Goal: Task Accomplishment & Management: Manage account settings

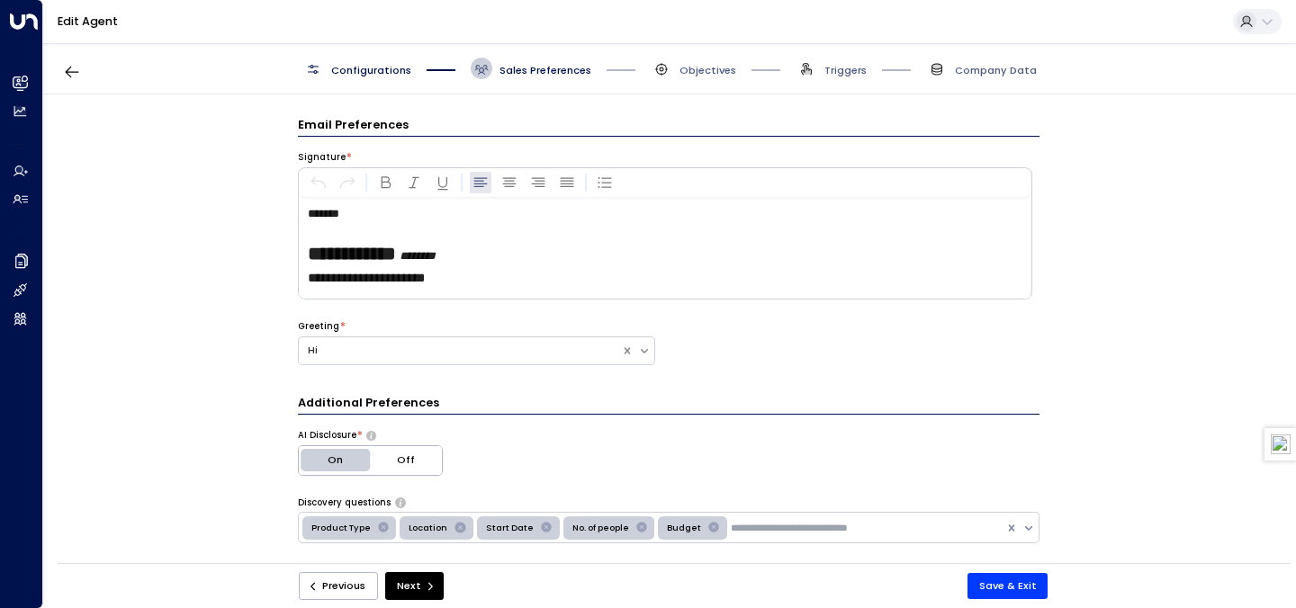
scroll to position [199, 0]
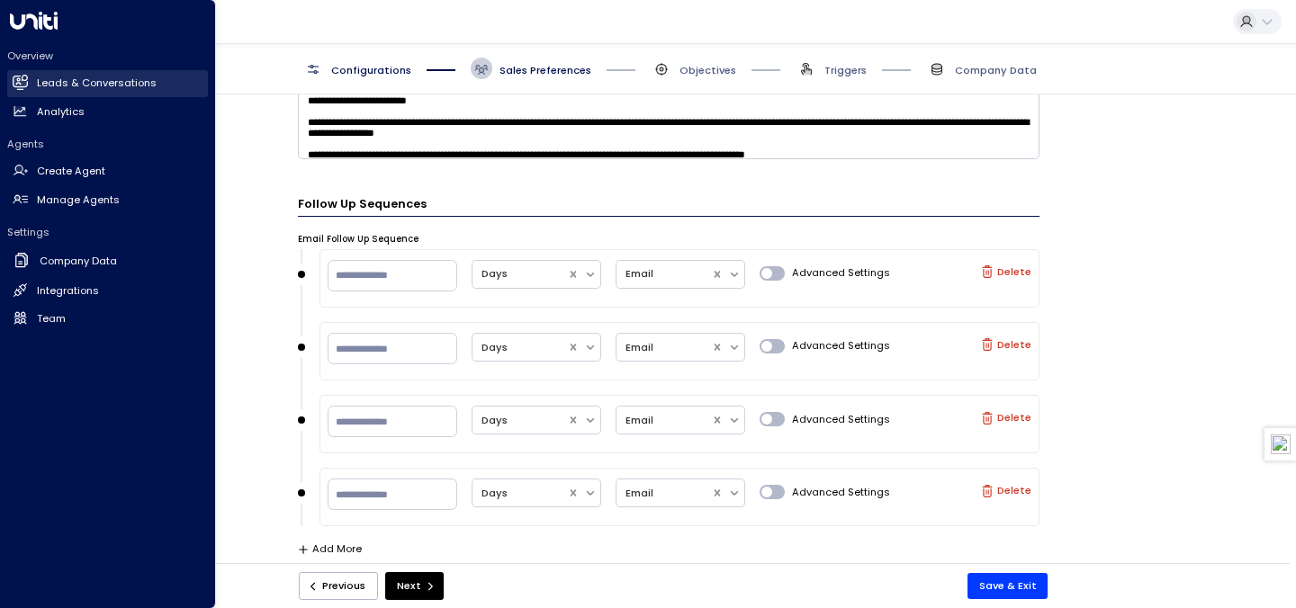
click at [22, 90] on link "Leads & Conversations Leads & Conversations" at bounding box center [107, 83] width 201 height 27
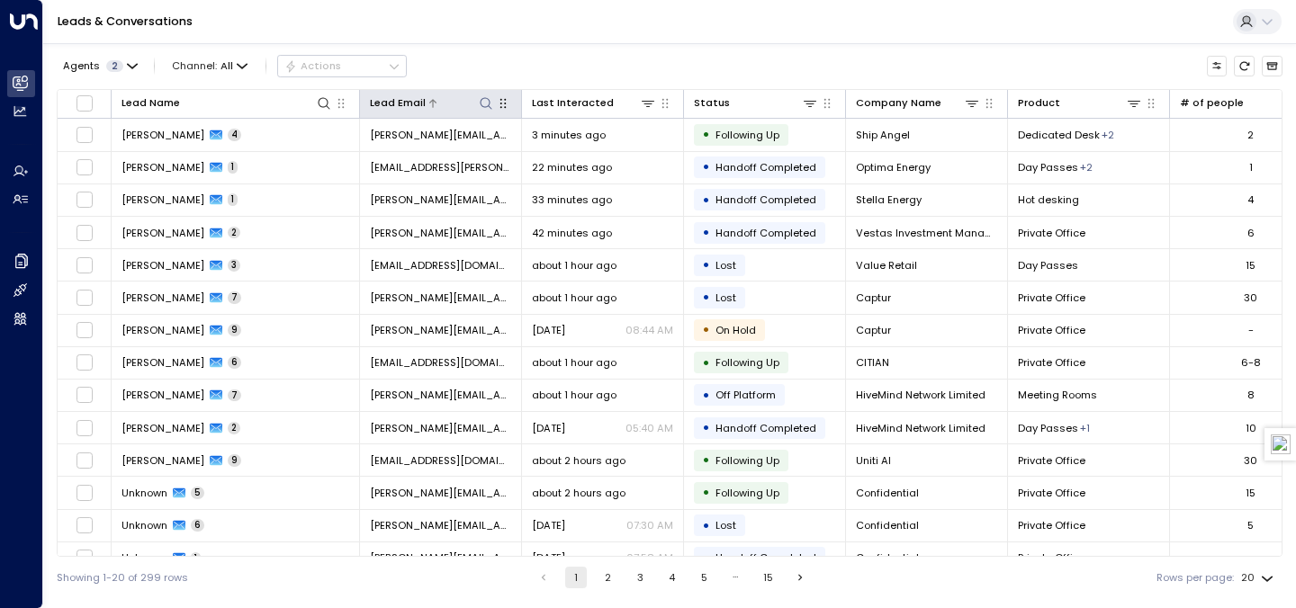
click at [482, 98] on icon at bounding box center [486, 103] width 12 height 12
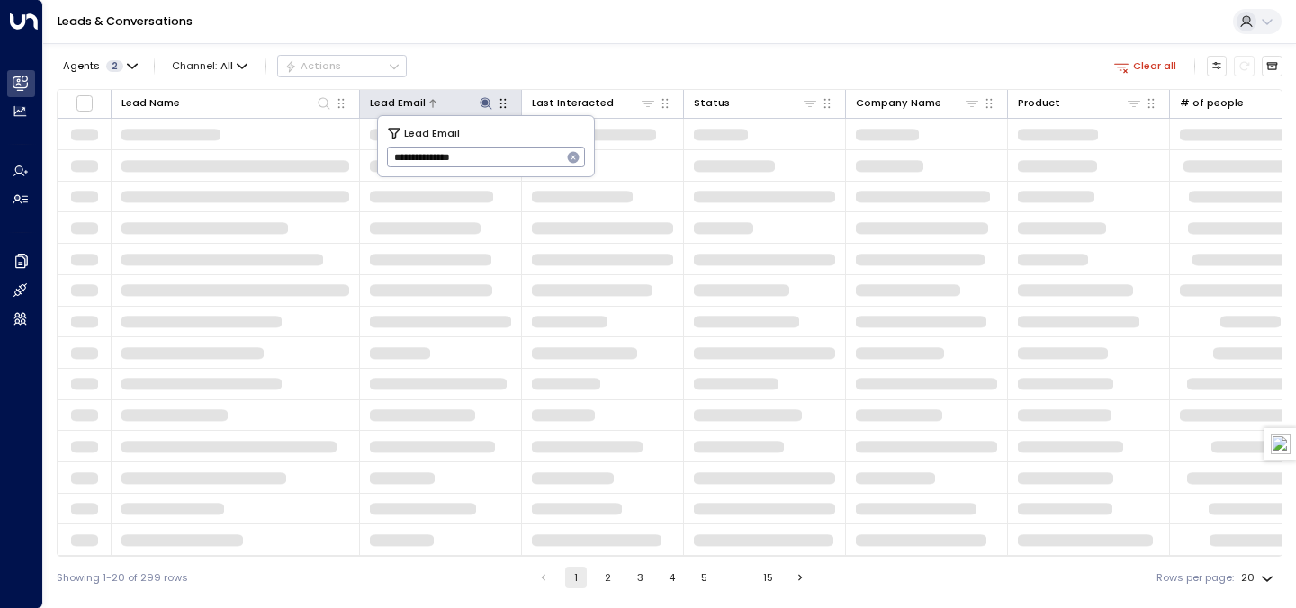
type input "**********"
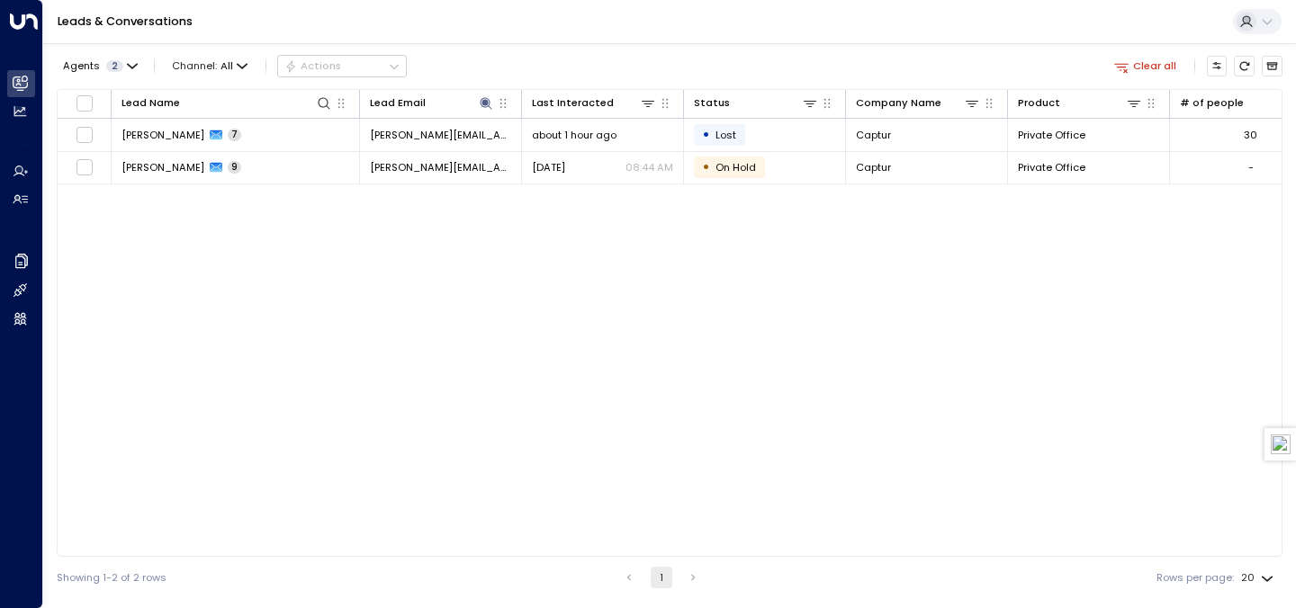
click at [365, 247] on div "Lead Name Lead Email Last Interacted Status Company Name Product # of people AI…" at bounding box center [670, 323] width 1226 height 468
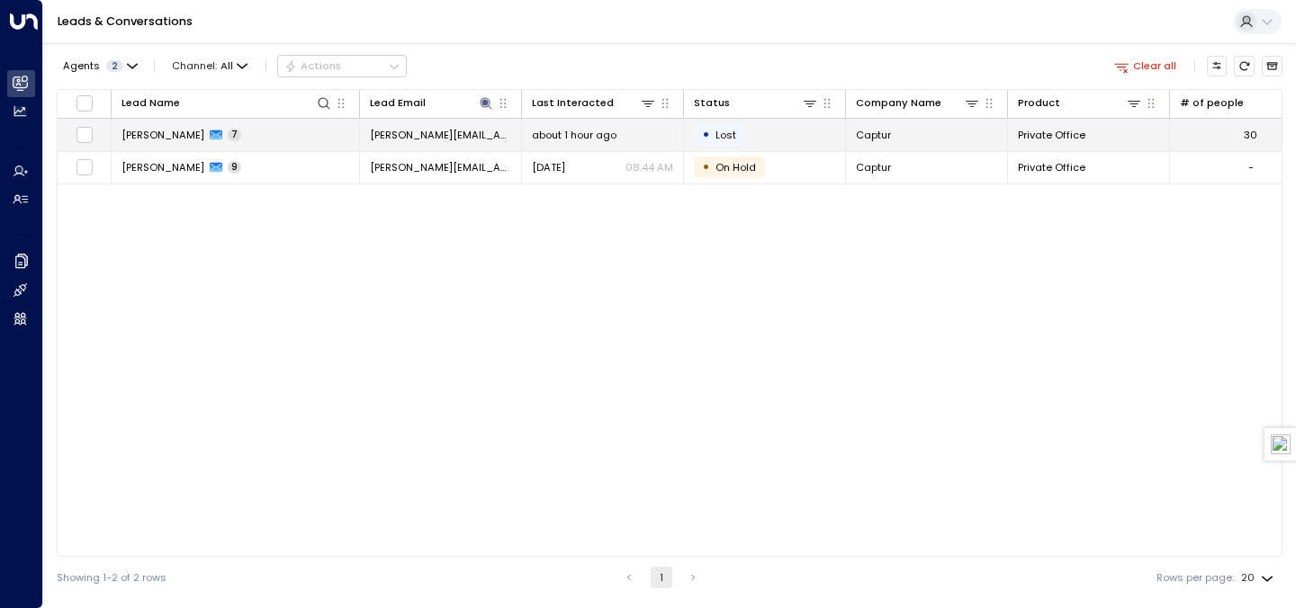
click at [239, 132] on td "[PERSON_NAME] 7" at bounding box center [236, 134] width 248 height 31
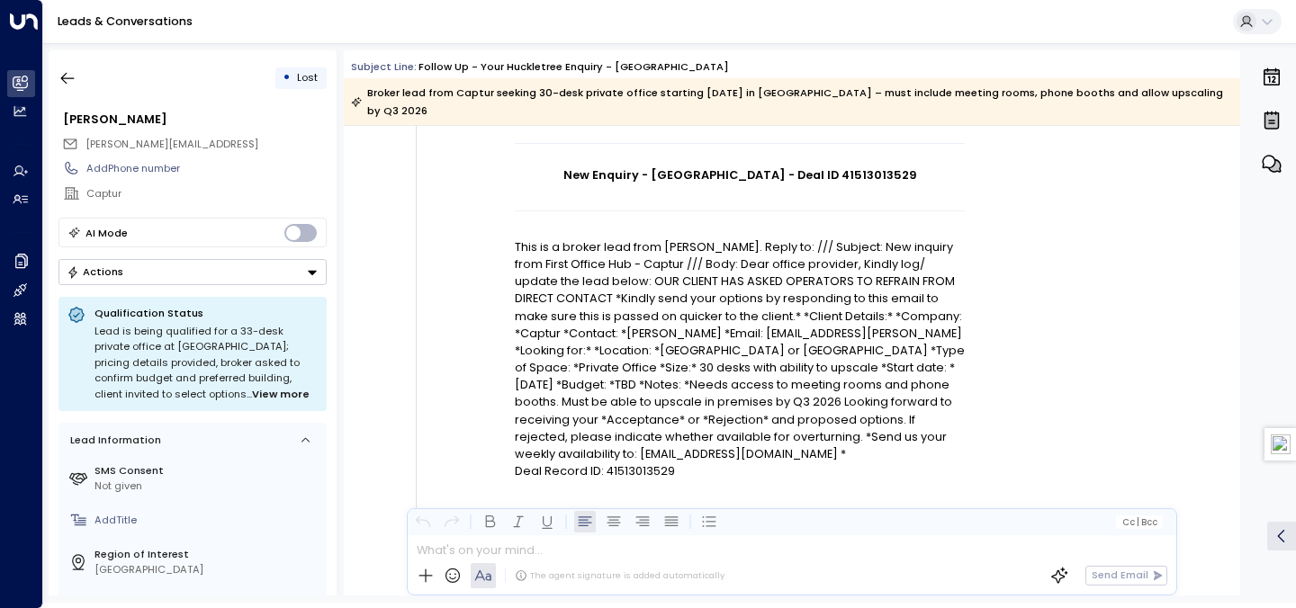
scroll to position [110, 0]
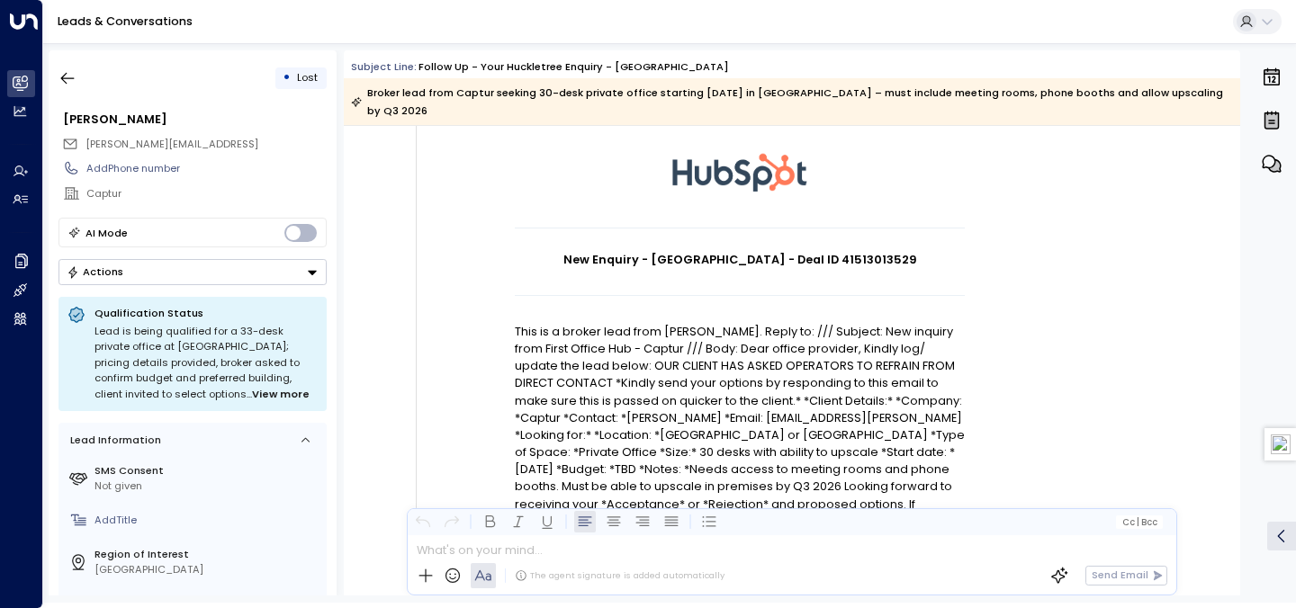
click at [86, 82] on div "• Lost" at bounding box center [192, 78] width 268 height 32
click at [82, 82] on button "button" at bounding box center [67, 78] width 32 height 32
